Goal: Navigation & Orientation: Find specific page/section

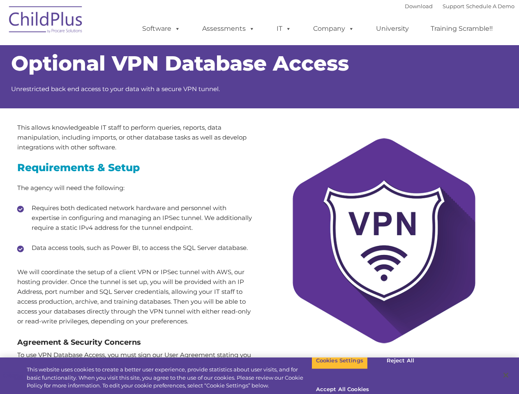
select select "MEDIUM"
click at [260, 197] on div at bounding box center [384, 248] width 248 height 250
click at [176, 28] on span at bounding box center [175, 29] width 9 height 8
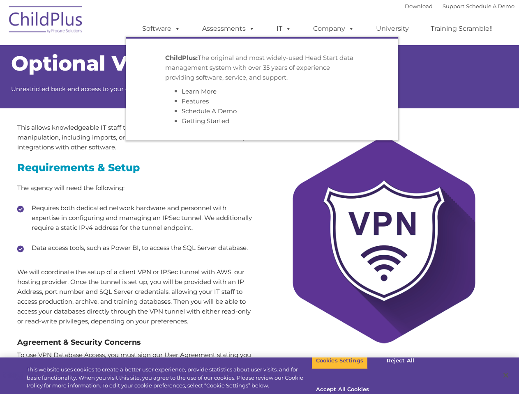
click at [250, 28] on span at bounding box center [250, 29] width 9 height 8
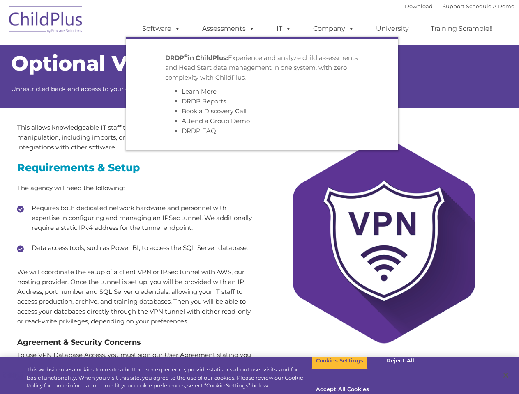
click at [284, 29] on span at bounding box center [286, 29] width 9 height 8
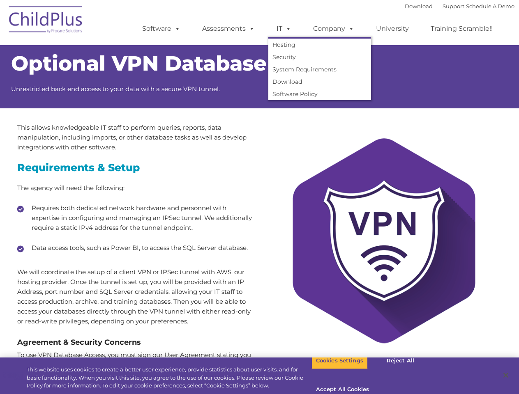
click at [287, 28] on span at bounding box center [286, 29] width 9 height 8
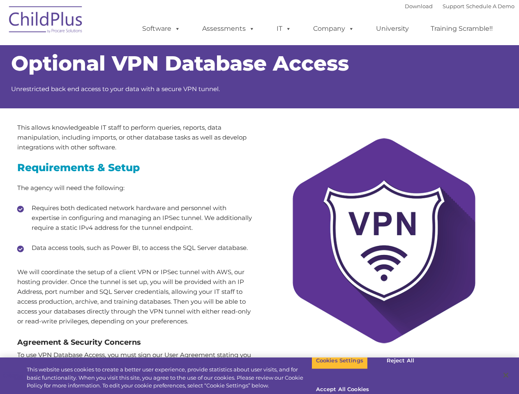
click at [333, 29] on link "Company" at bounding box center [333, 29] width 57 height 16
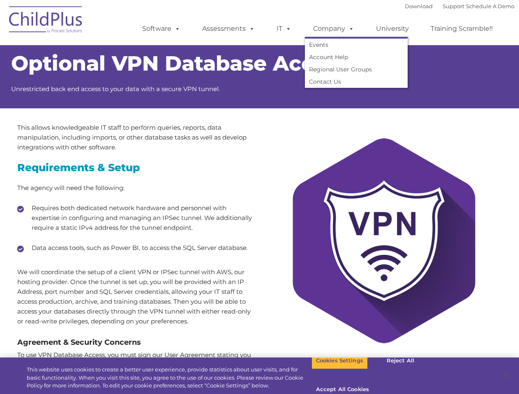
click at [349, 28] on span at bounding box center [349, 29] width 9 height 8
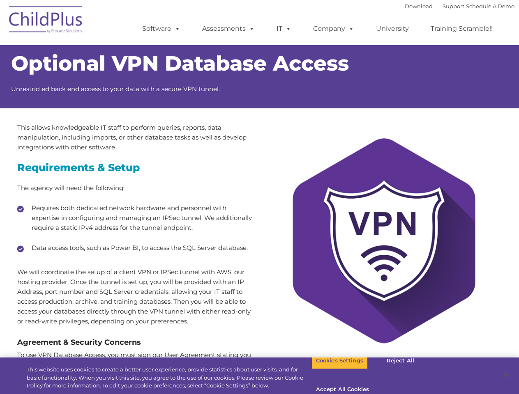
click at [333, 370] on button "Cookies Settings" at bounding box center [339, 360] width 56 height 17
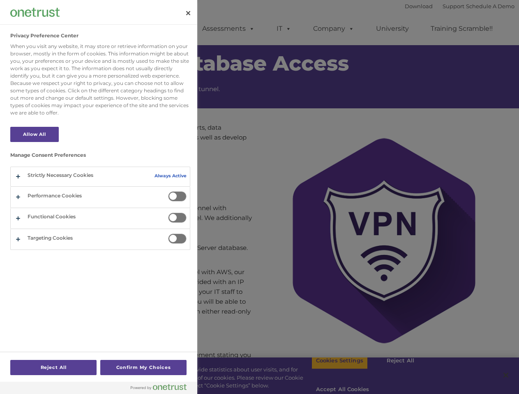
click at [393, 372] on div at bounding box center [259, 197] width 519 height 394
